Goal: Task Accomplishment & Management: Manage account settings

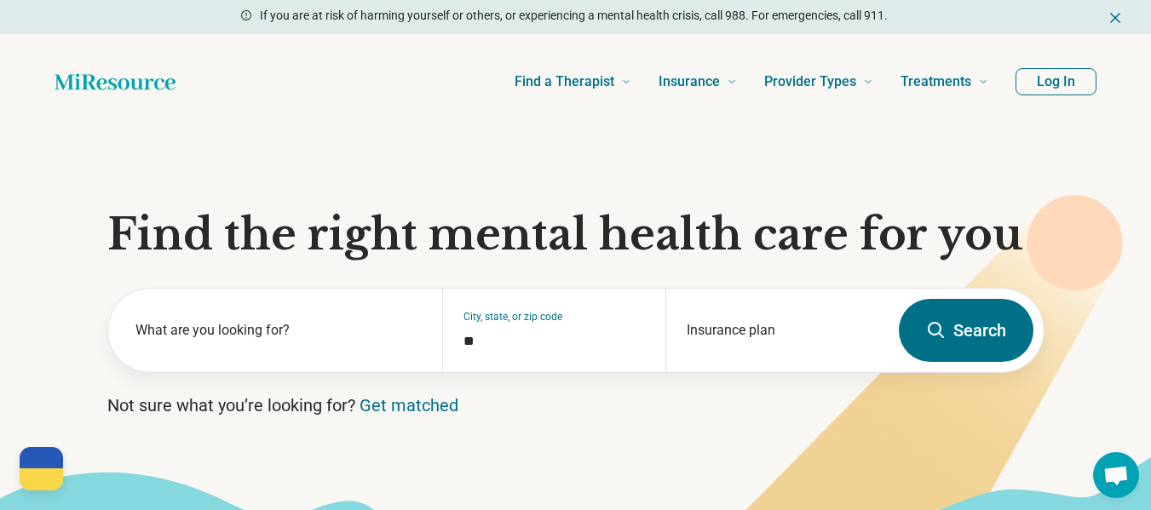
click at [1044, 83] on button "Log In" at bounding box center [1055, 81] width 81 height 27
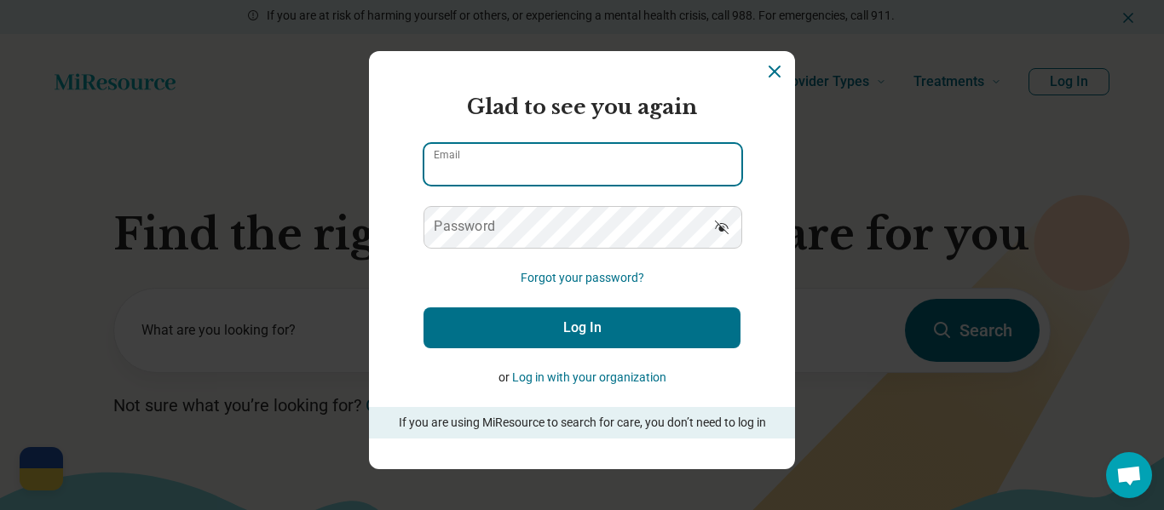
type input "**********"
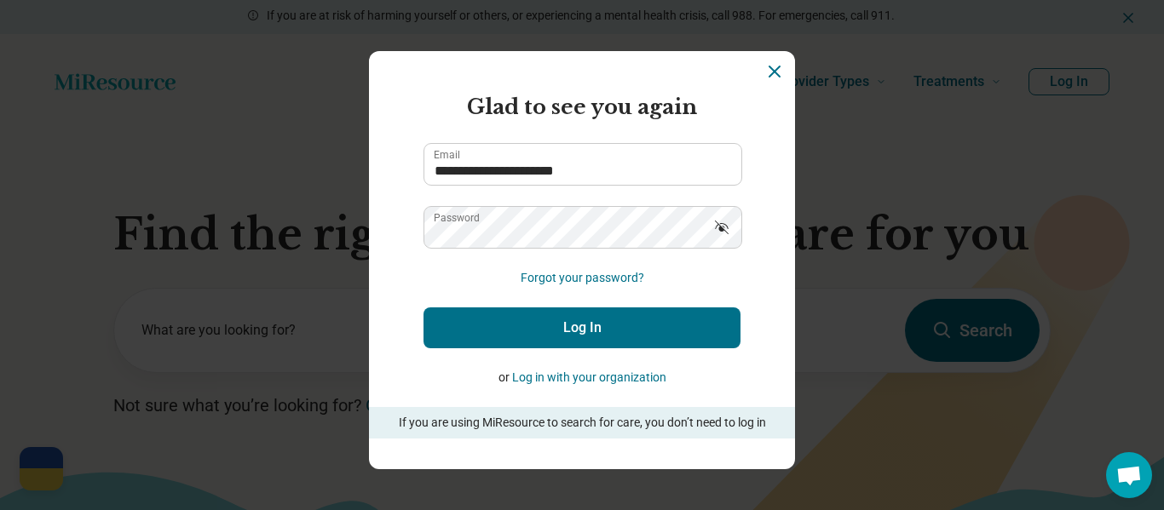
click at [551, 326] on button "Log In" at bounding box center [581, 328] width 317 height 41
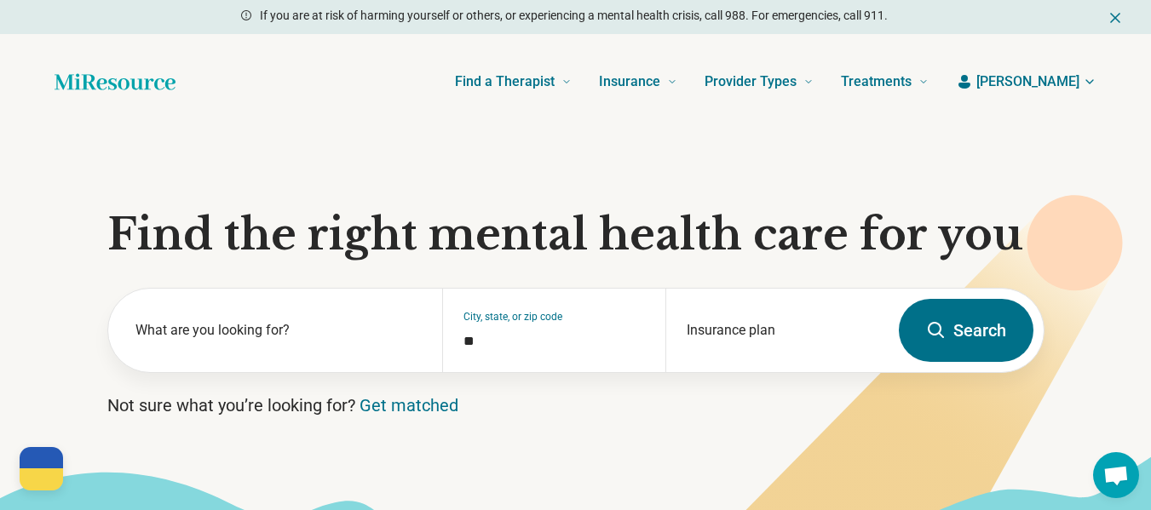
click at [1066, 89] on span "[PERSON_NAME]" at bounding box center [1027, 82] width 103 height 20
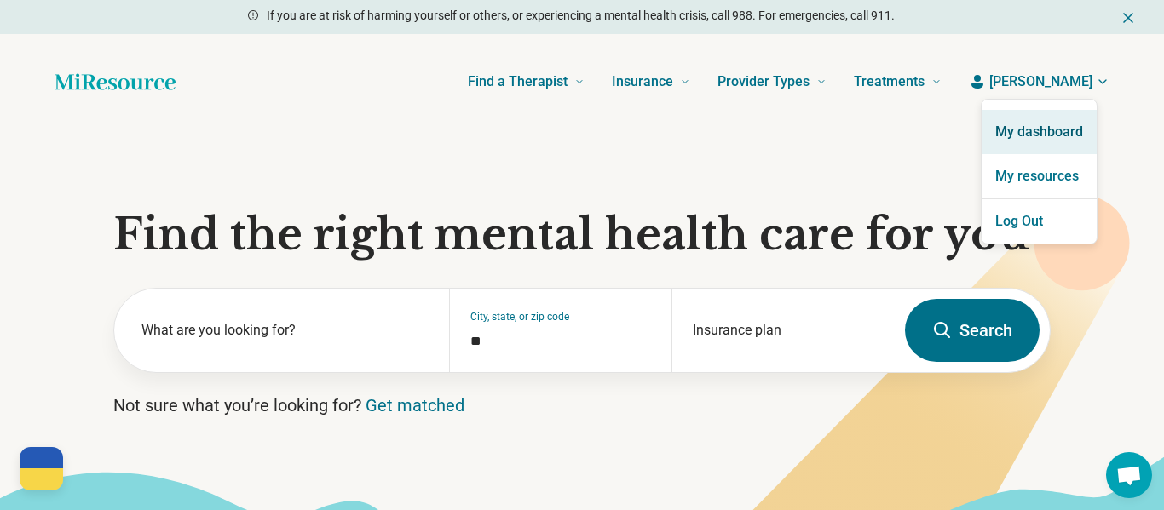
click at [1032, 133] on link "My dashboard" at bounding box center [1038, 132] width 115 height 44
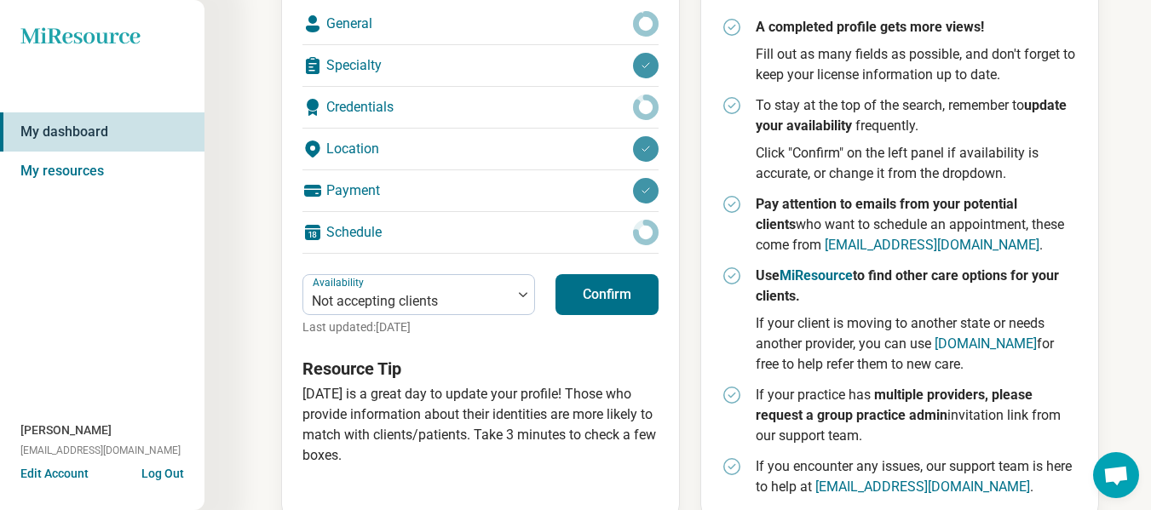
scroll to position [341, 0]
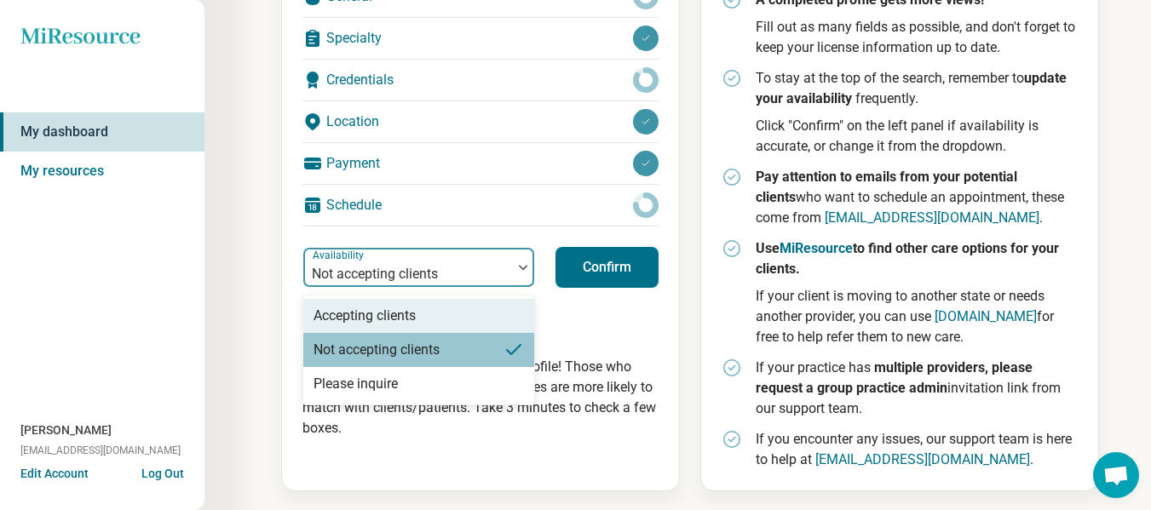
click at [517, 263] on div at bounding box center [523, 267] width 22 height 39
click at [472, 319] on div "Accepting clients" at bounding box center [418, 316] width 231 height 34
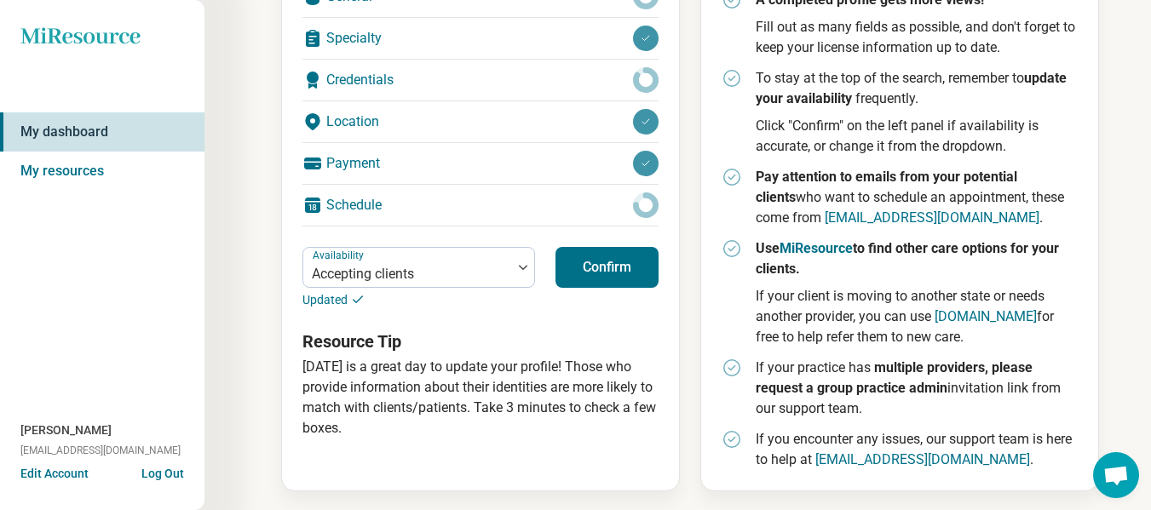
click at [600, 263] on button "Confirm" at bounding box center [606, 267] width 103 height 41
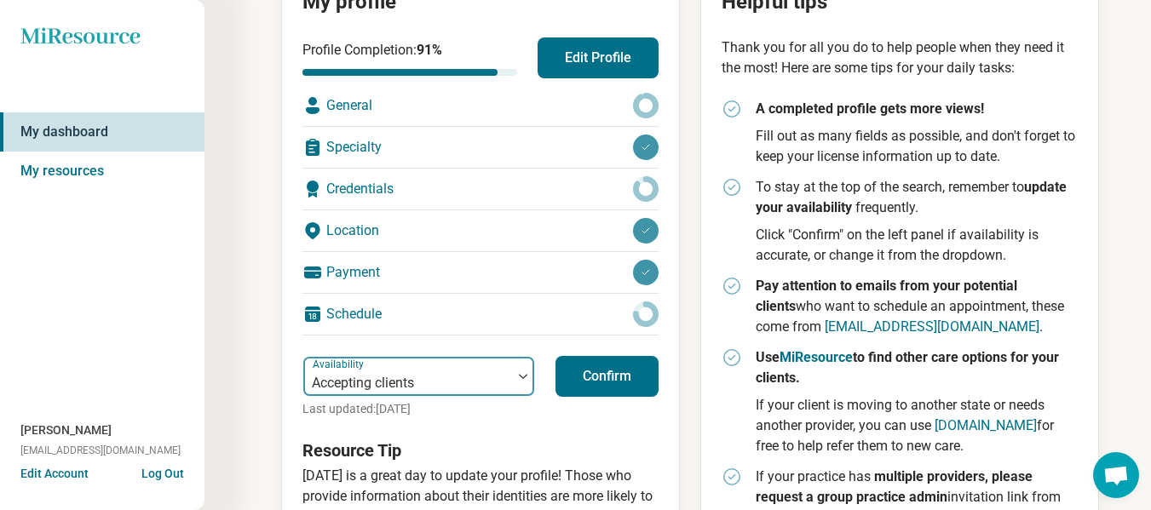
scroll to position [0, 0]
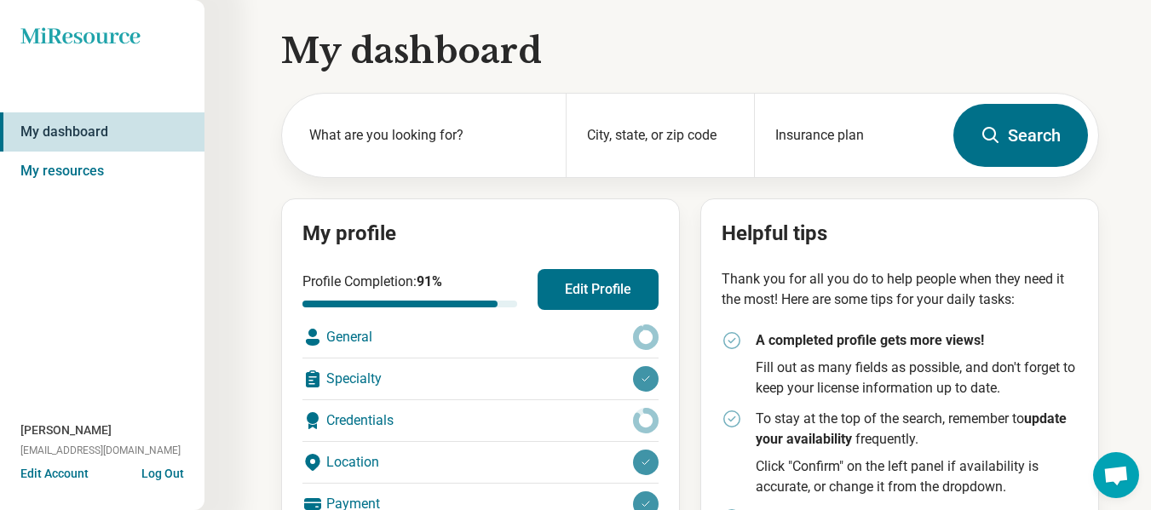
click at [506, 334] on div "General" at bounding box center [480, 337] width 356 height 41
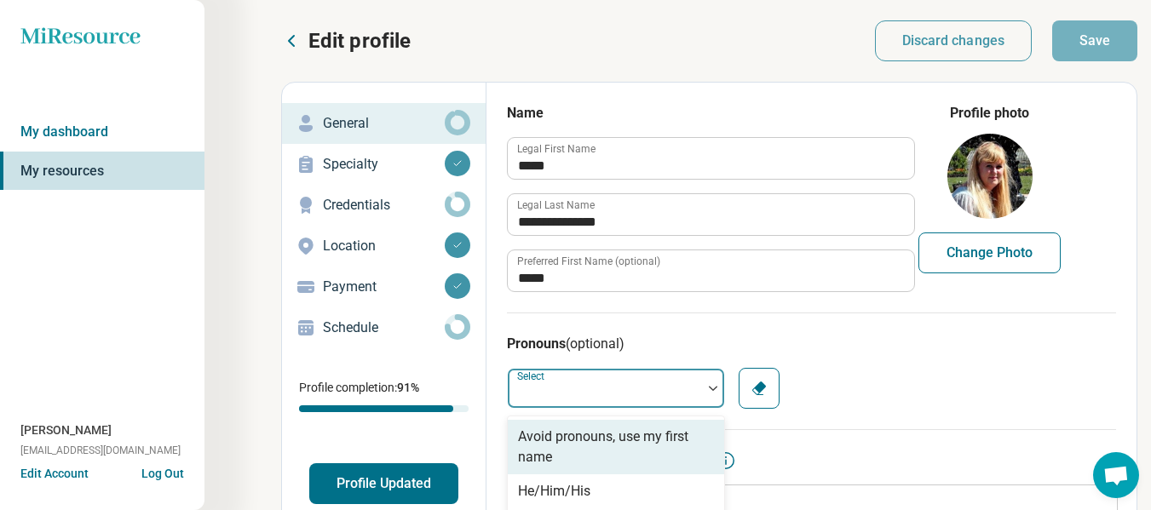
click at [714, 388] on img at bounding box center [713, 388] width 9 height 5
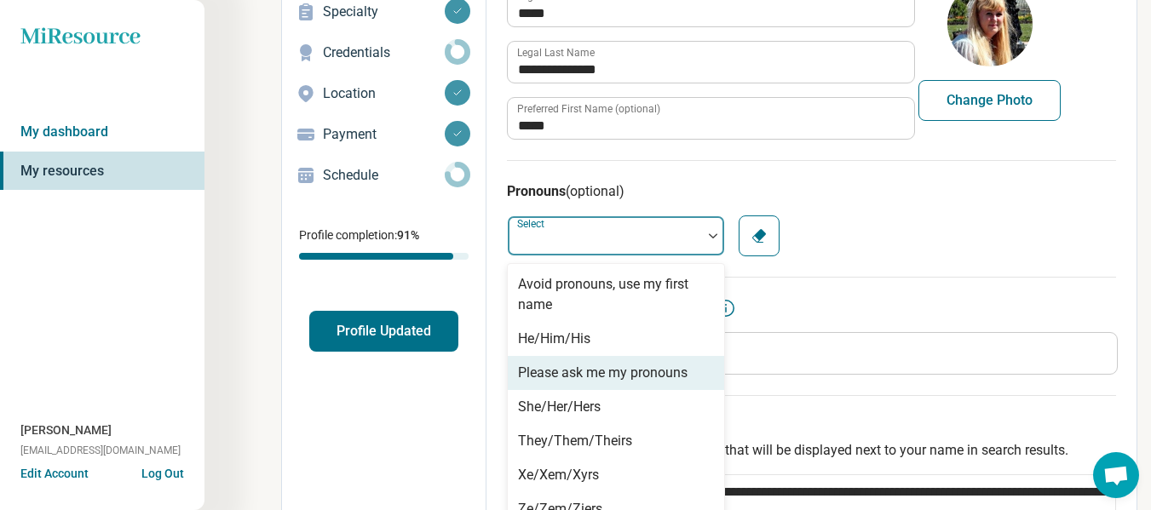
scroll to position [180, 0]
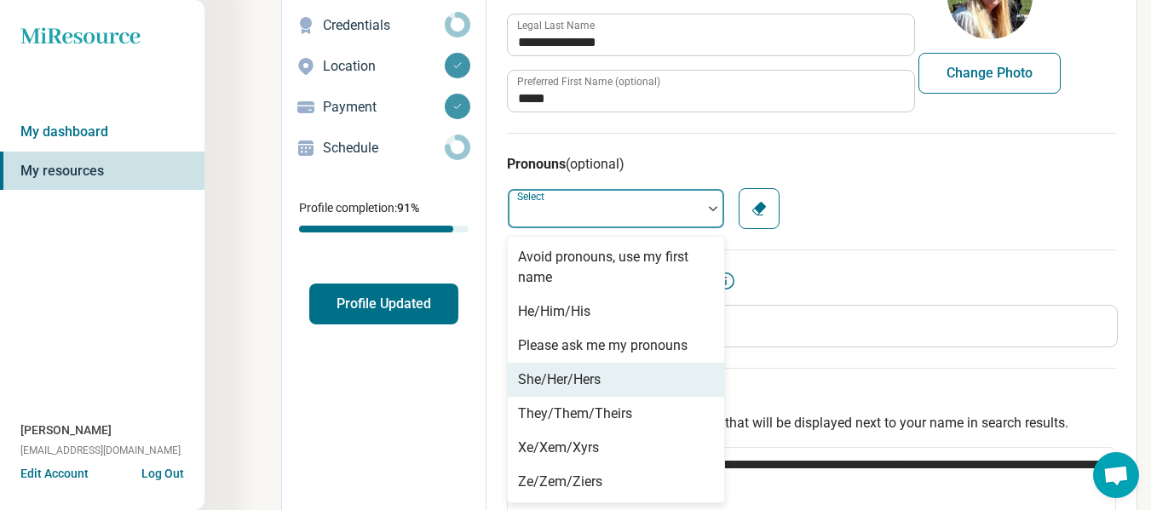
click at [647, 379] on div "She/Her/Hers" at bounding box center [616, 380] width 216 height 34
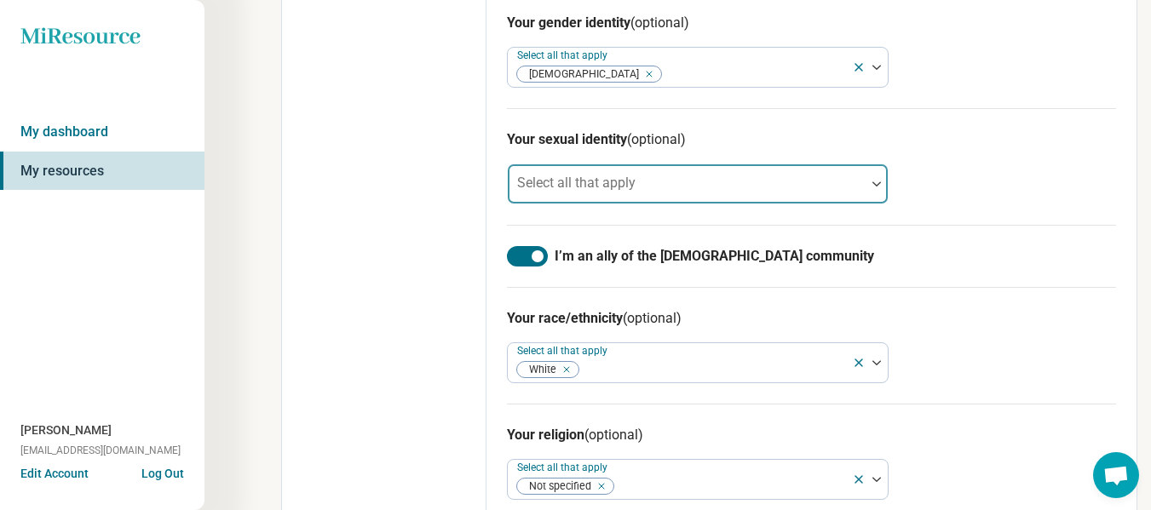
scroll to position [1204, 0]
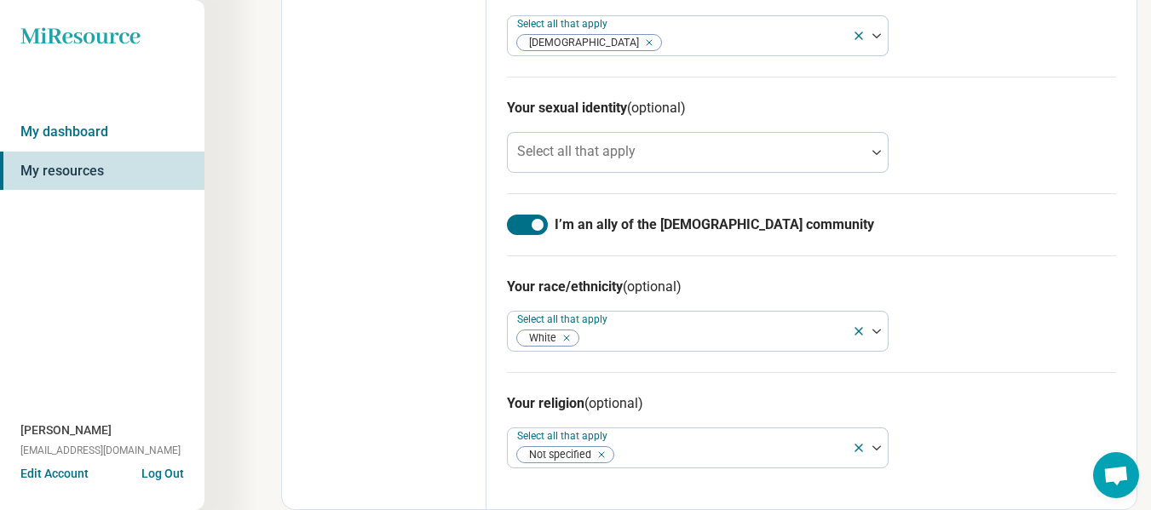
click at [517, 225] on div at bounding box center [527, 225] width 41 height 20
click at [537, 226] on div at bounding box center [527, 225] width 41 height 20
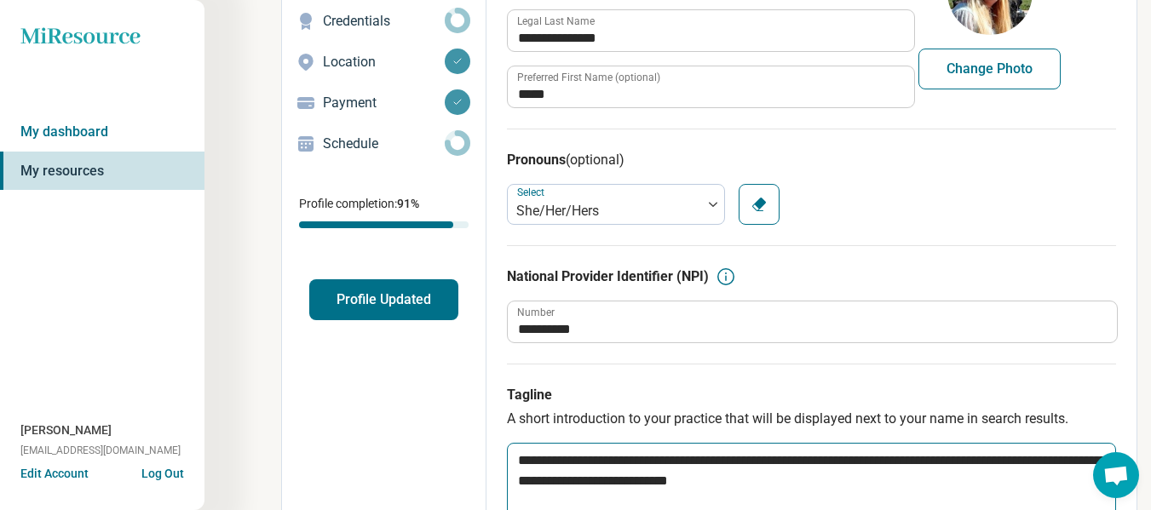
scroll to position [0, 0]
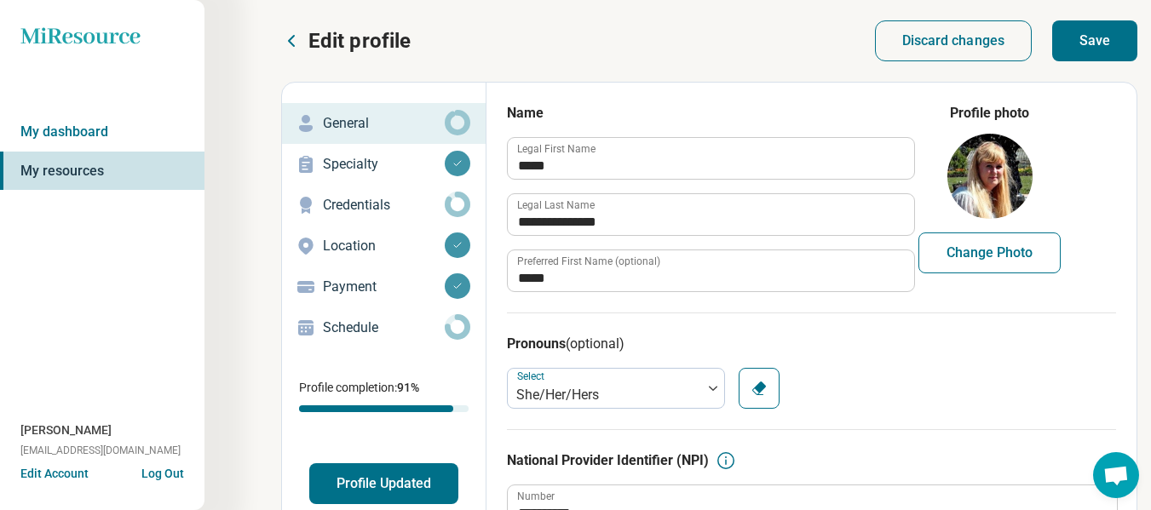
click at [1095, 46] on button "Save" at bounding box center [1094, 40] width 85 height 41
click at [457, 204] on icon at bounding box center [458, 205] width 26 height 26
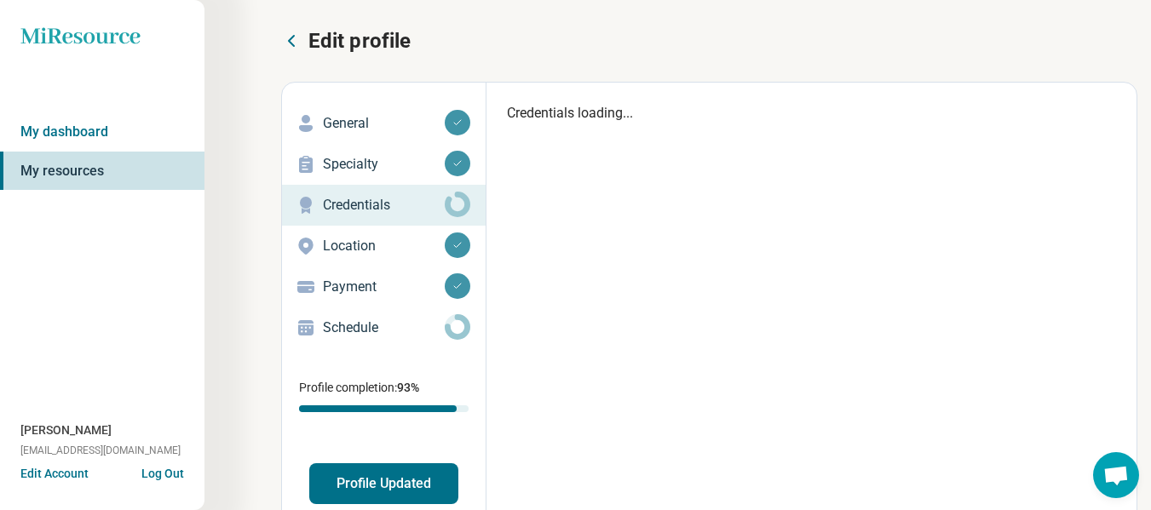
type textarea "*"
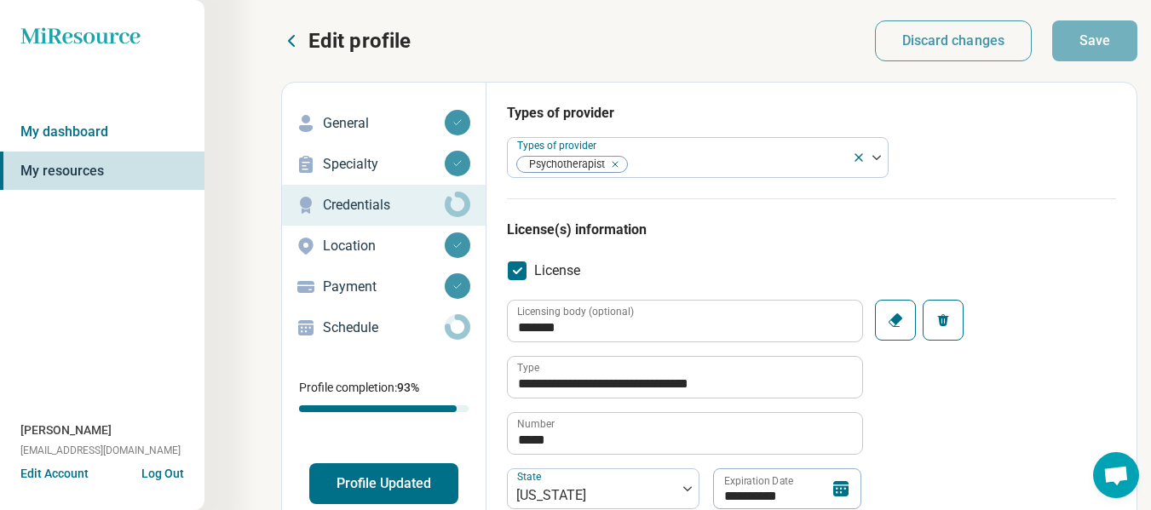
click at [405, 481] on button "Profile Updated" at bounding box center [383, 483] width 149 height 41
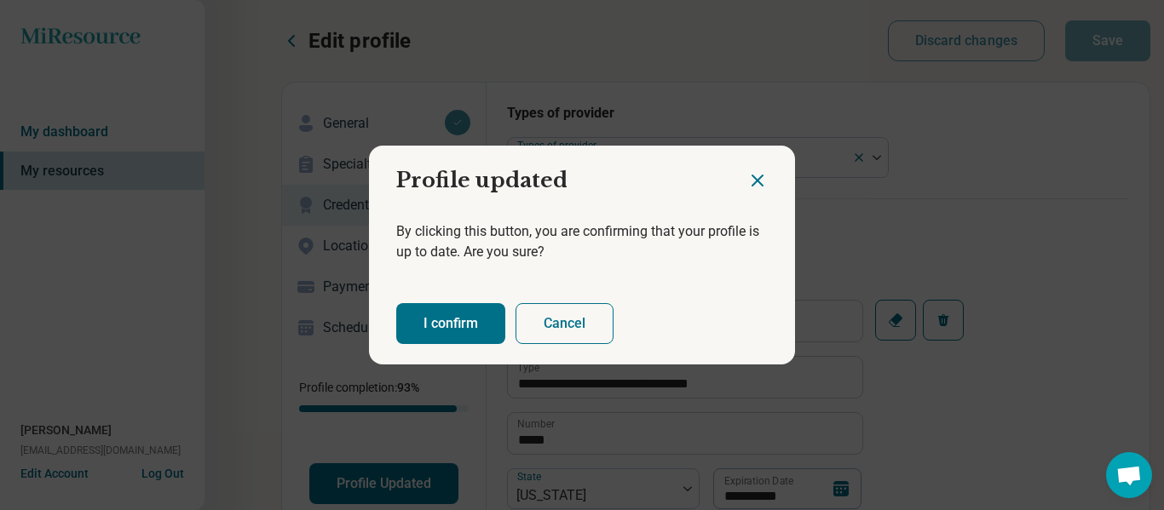
click at [434, 333] on button "I confirm" at bounding box center [450, 323] width 109 height 41
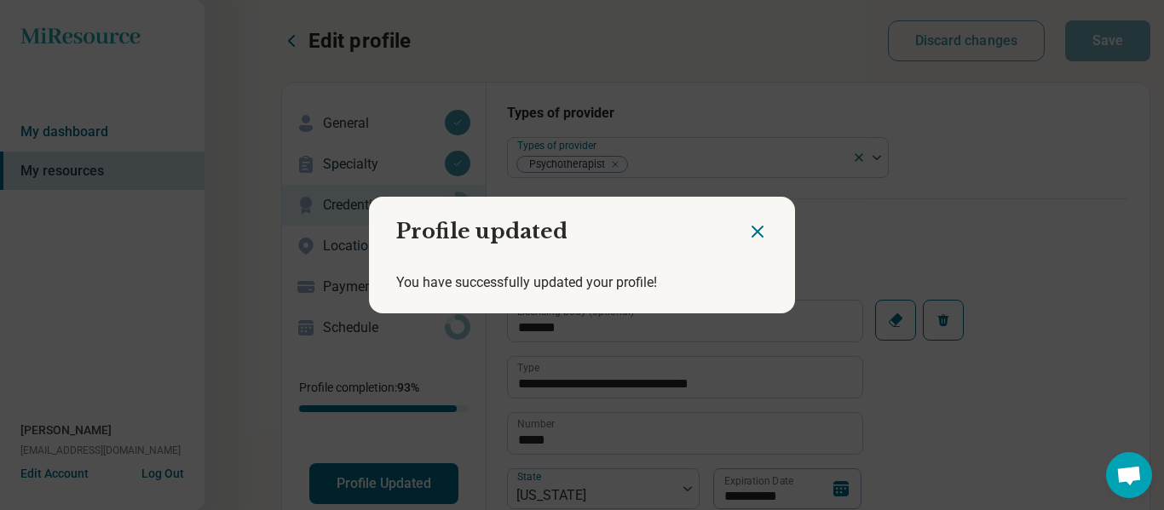
click at [756, 227] on icon "Close dialog" at bounding box center [757, 232] width 10 height 10
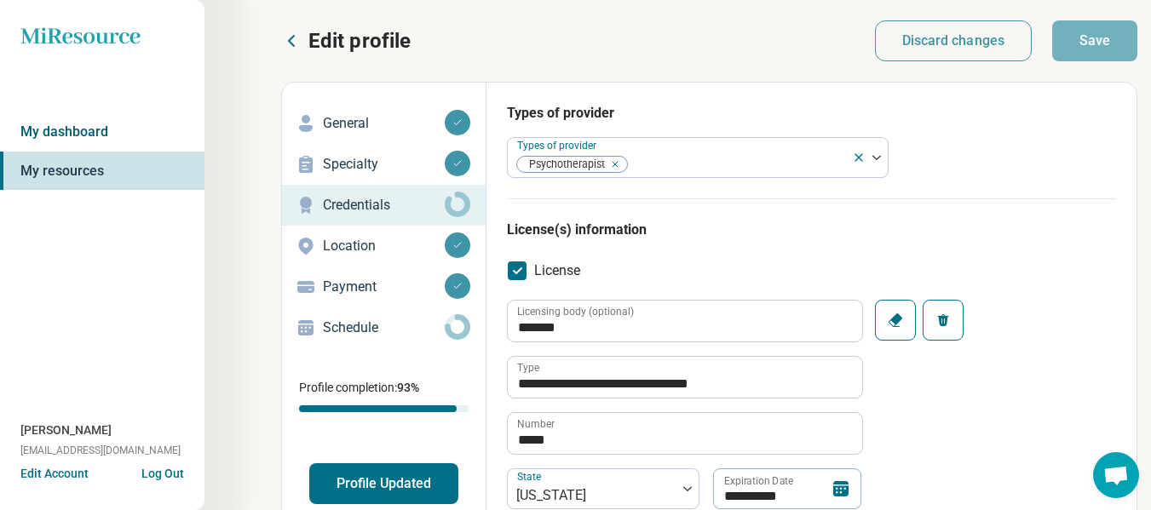
click at [110, 137] on link "My dashboard" at bounding box center [102, 131] width 204 height 39
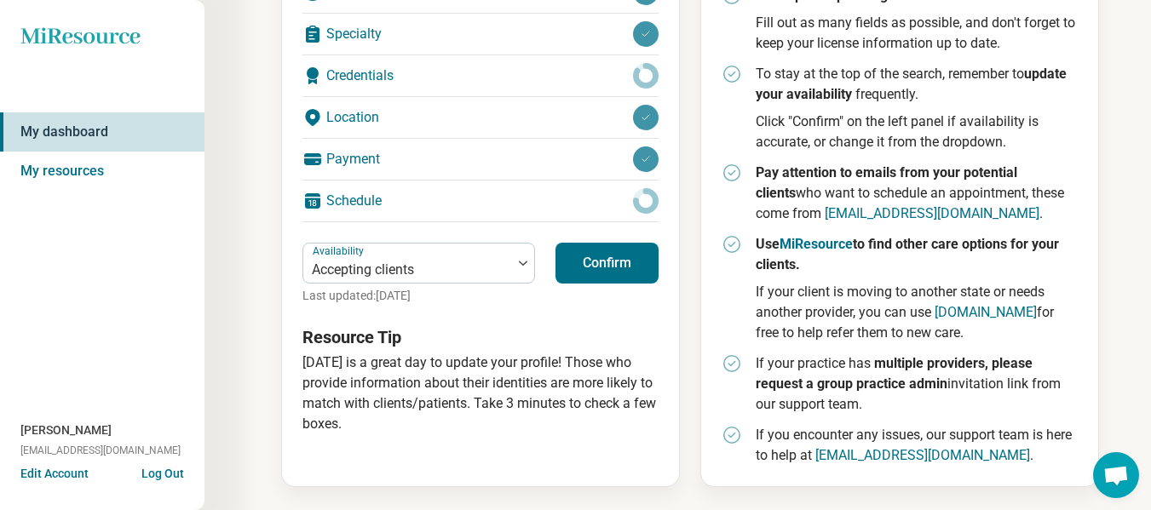
scroll to position [346, 0]
click at [601, 261] on button "Confirm" at bounding box center [606, 262] width 103 height 41
